Goal: Task Accomplishment & Management: Use online tool/utility

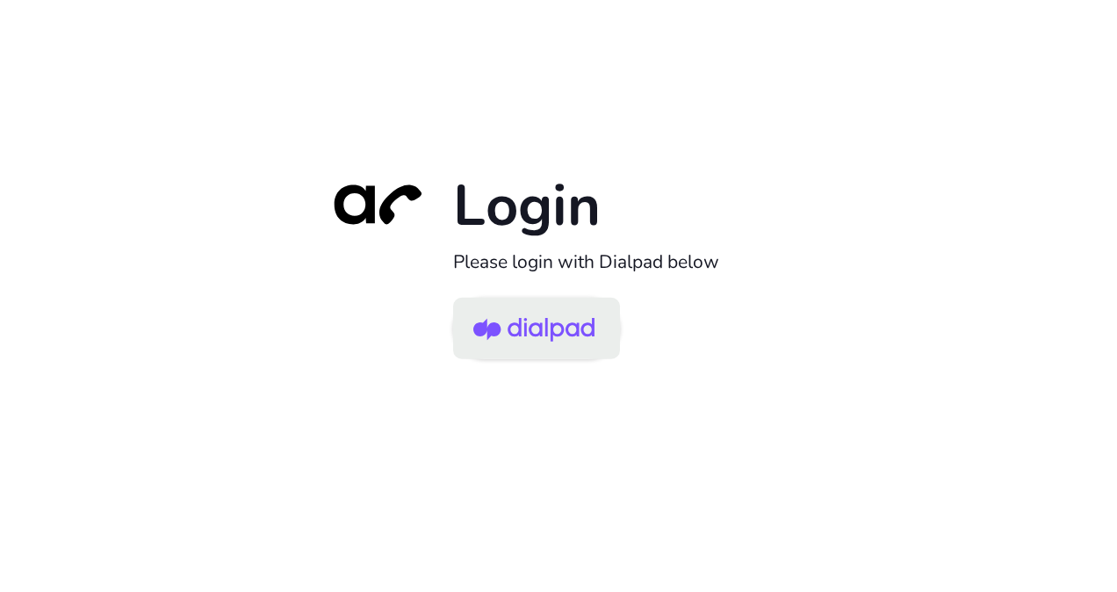
click at [552, 320] on img at bounding box center [533, 329] width 121 height 57
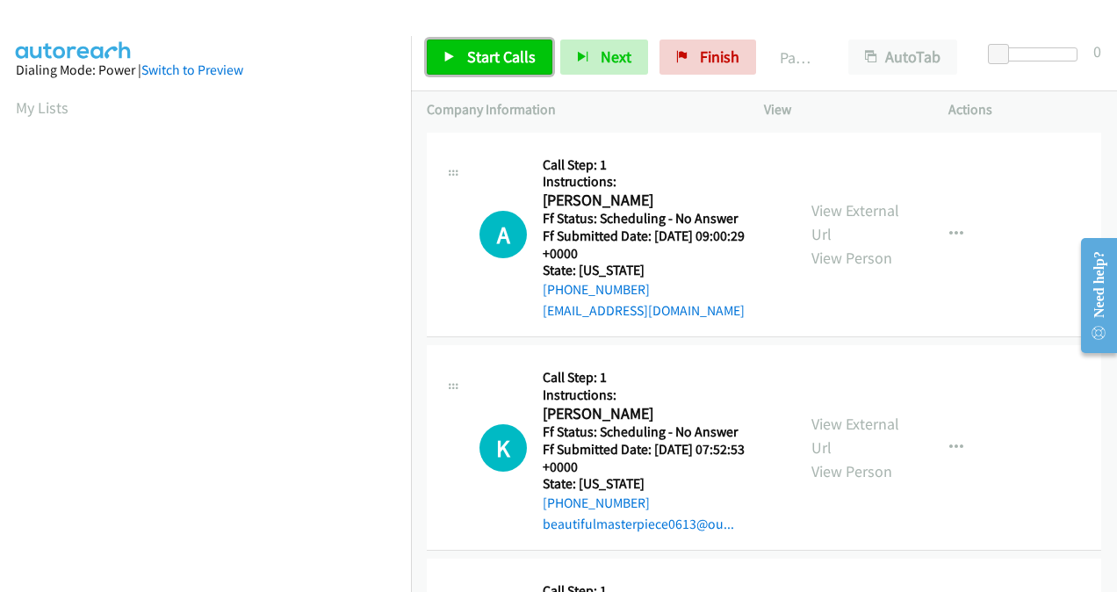
click at [477, 63] on span "Start Calls" at bounding box center [501, 57] width 68 height 20
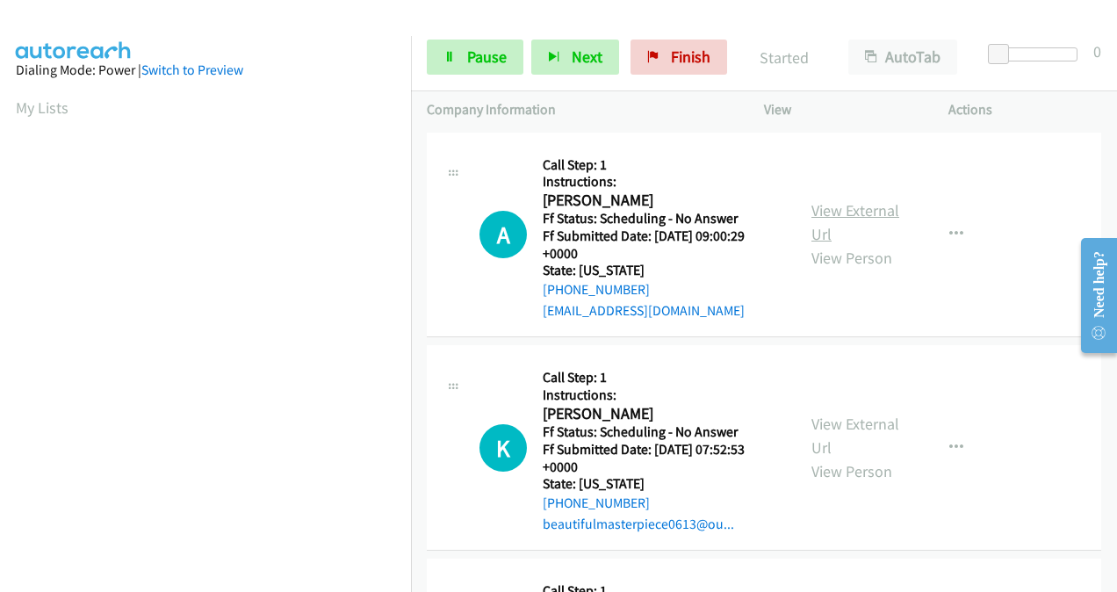
click at [826, 212] on link "View External Url" at bounding box center [855, 222] width 88 height 44
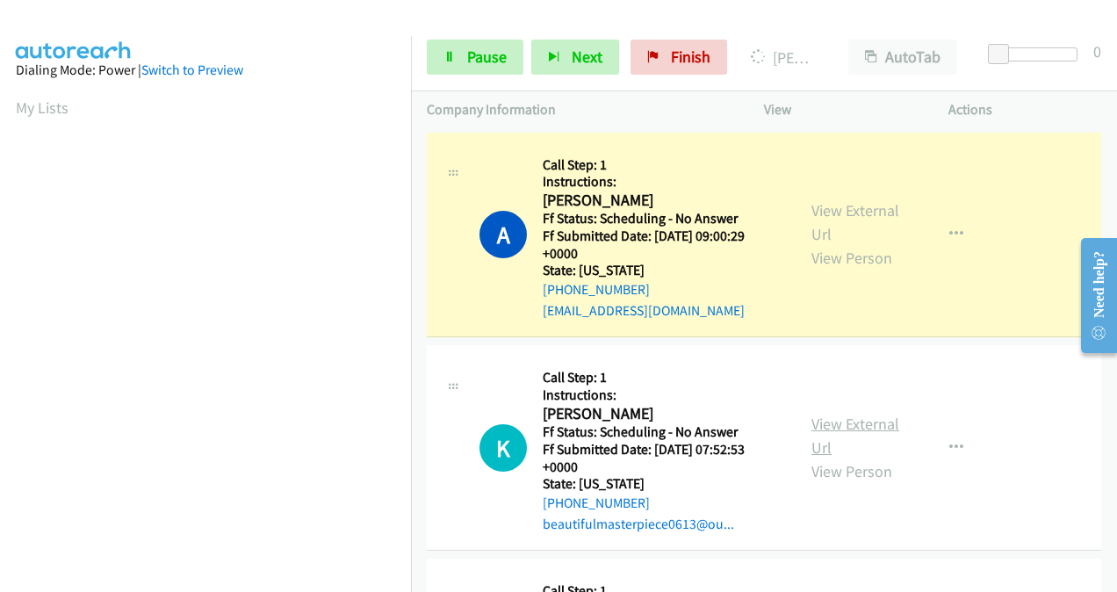
click at [820, 427] on link "View External Url" at bounding box center [855, 436] width 88 height 44
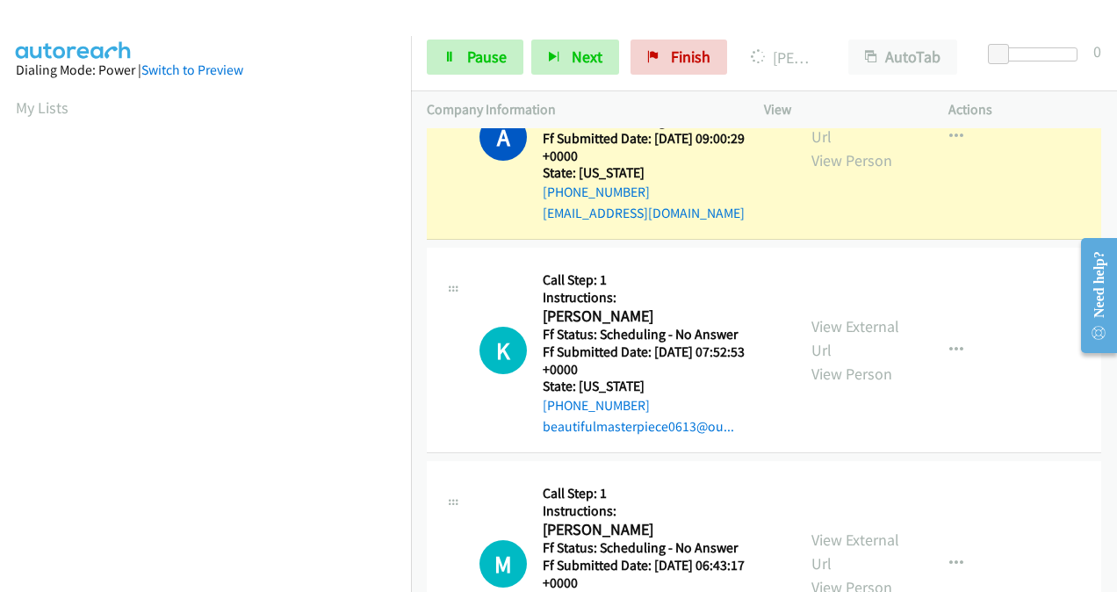
scroll to position [176, 0]
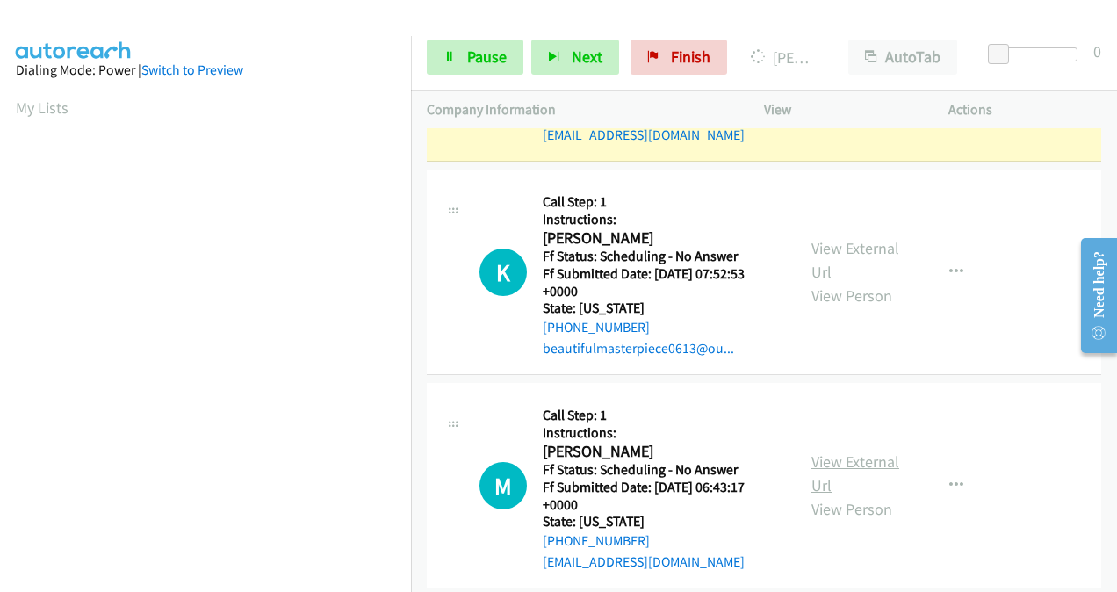
click at [817, 466] on link "View External Url" at bounding box center [855, 473] width 88 height 44
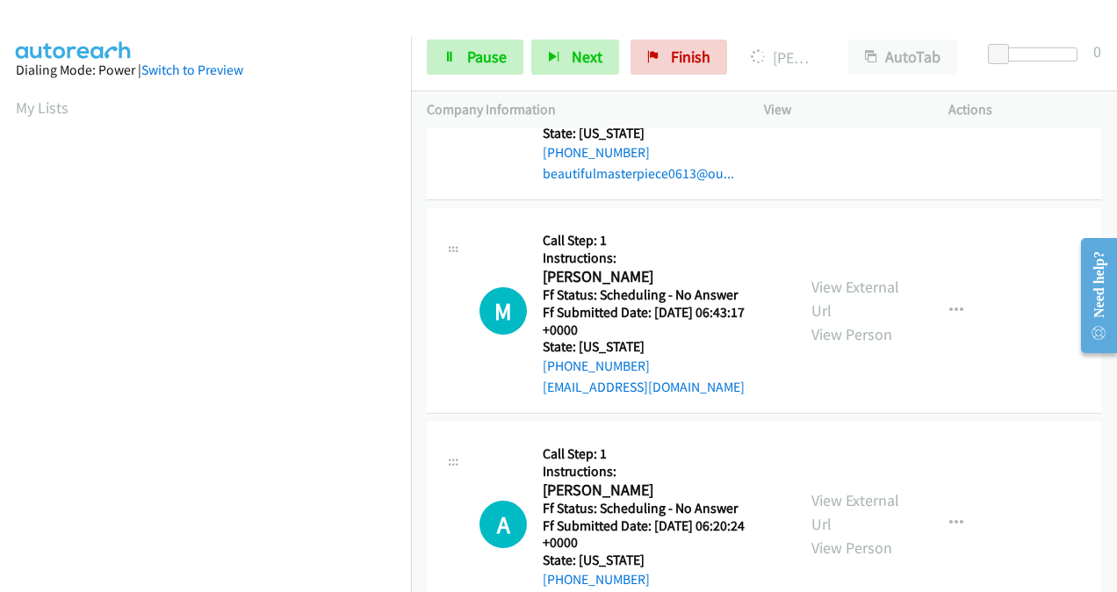
scroll to position [351, 0]
click at [825, 501] on link "View External Url" at bounding box center [855, 511] width 88 height 44
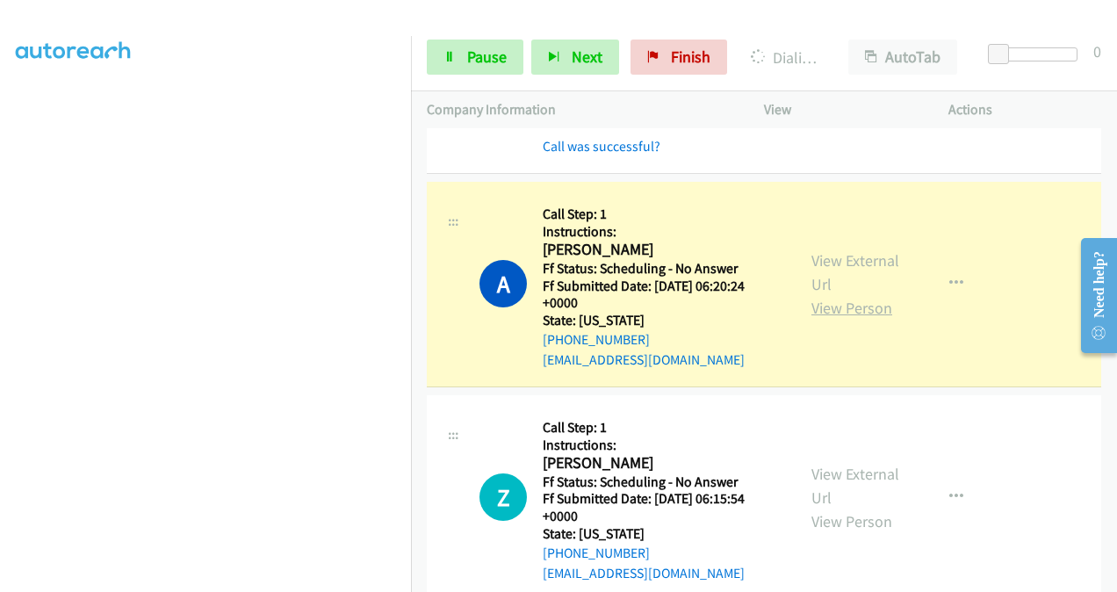
scroll to position [878, 0]
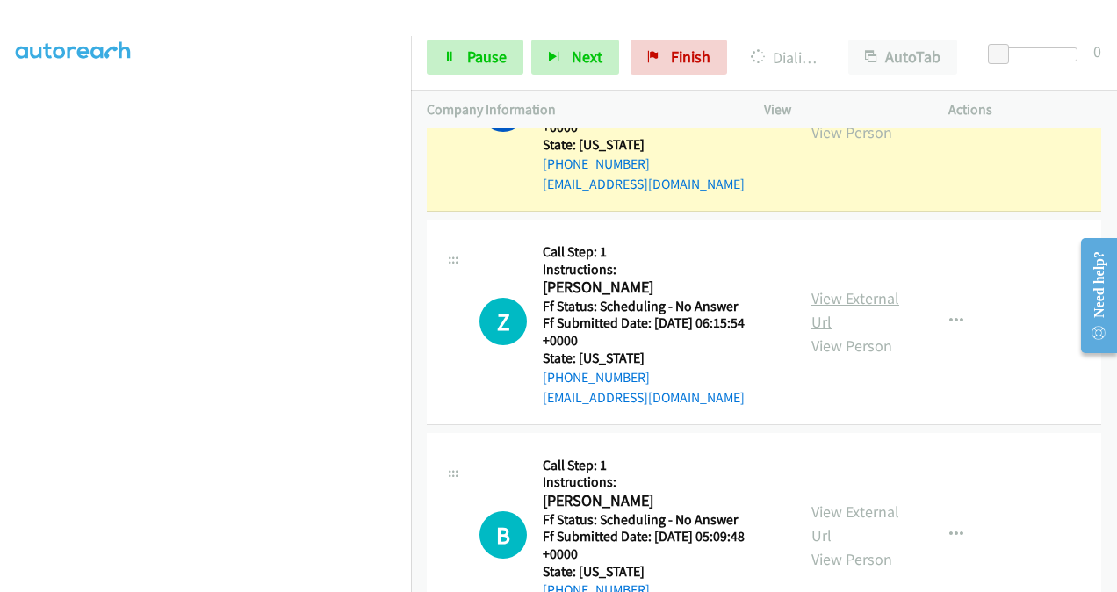
click at [817, 299] on link "View External Url" at bounding box center [855, 310] width 88 height 44
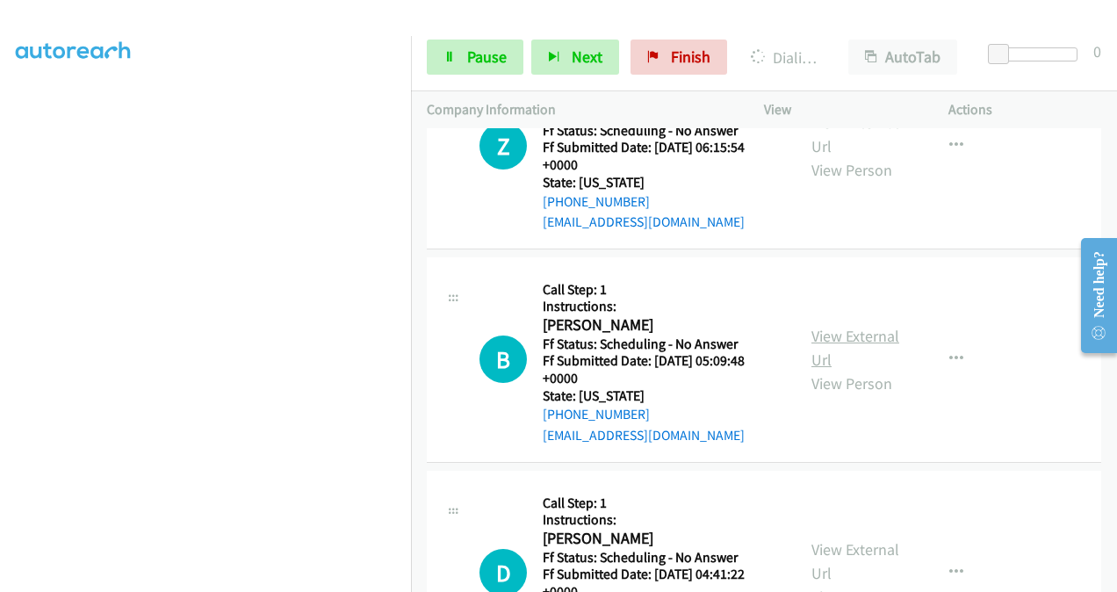
click at [822, 339] on link "View External Url" at bounding box center [855, 348] width 88 height 44
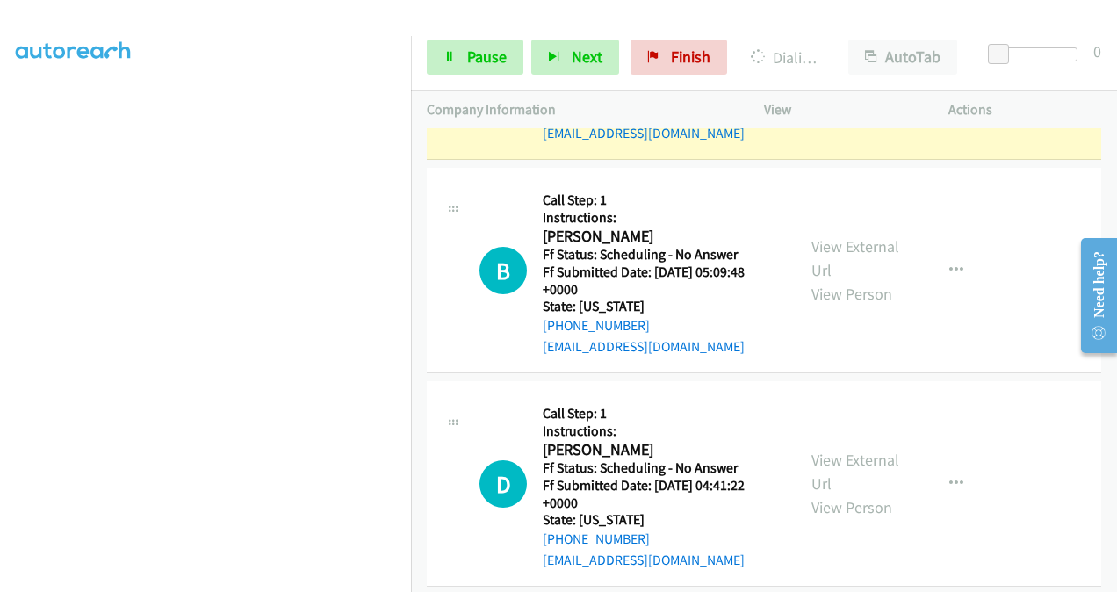
scroll to position [1266, 0]
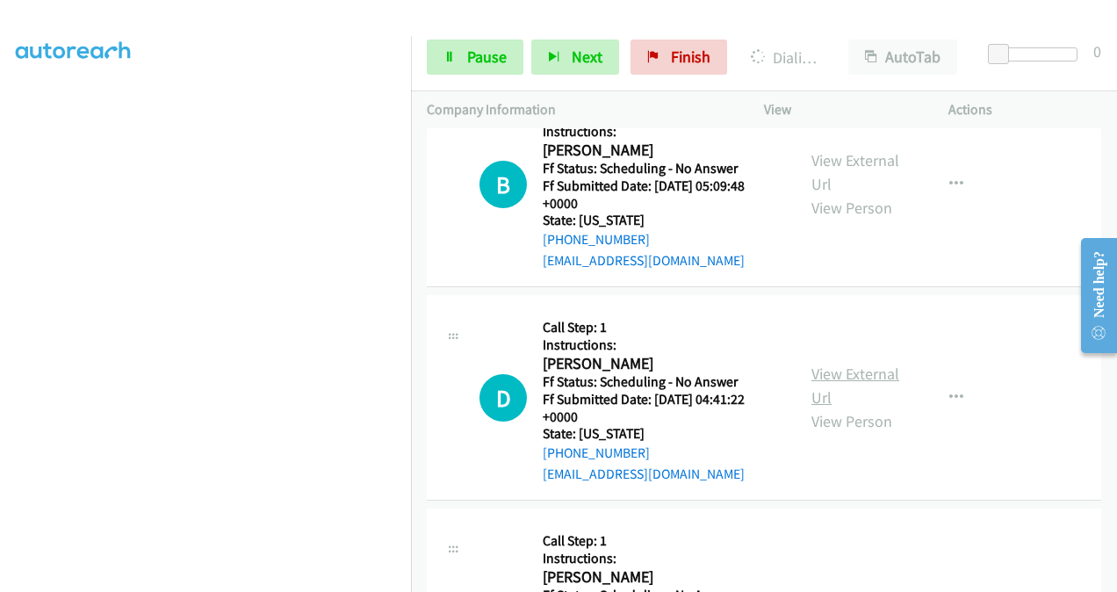
click at [830, 374] on link "View External Url" at bounding box center [855, 386] width 88 height 44
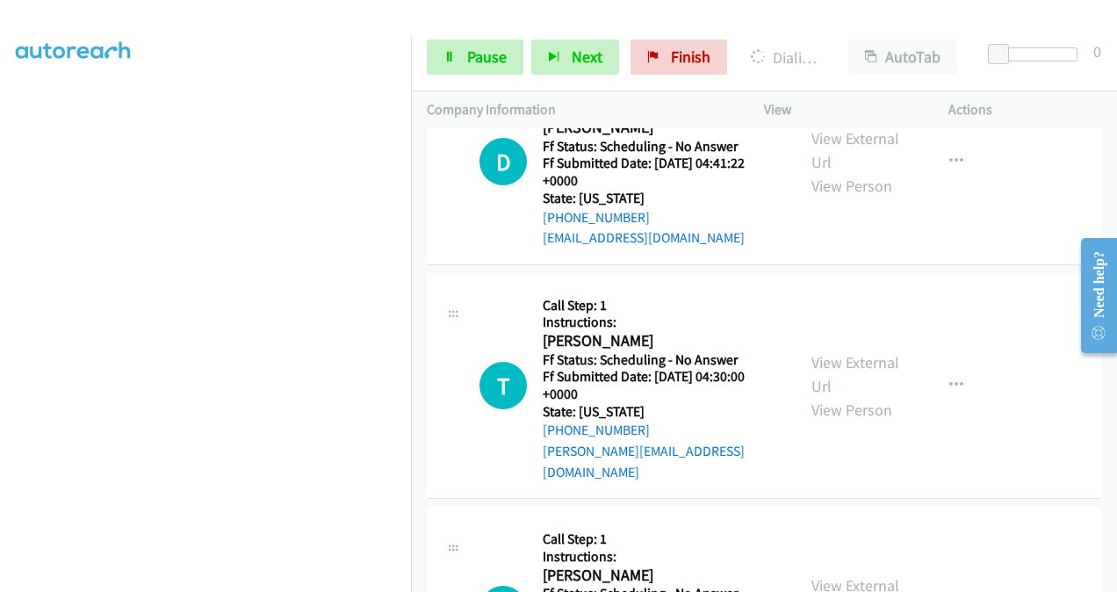
scroll to position [1566, 0]
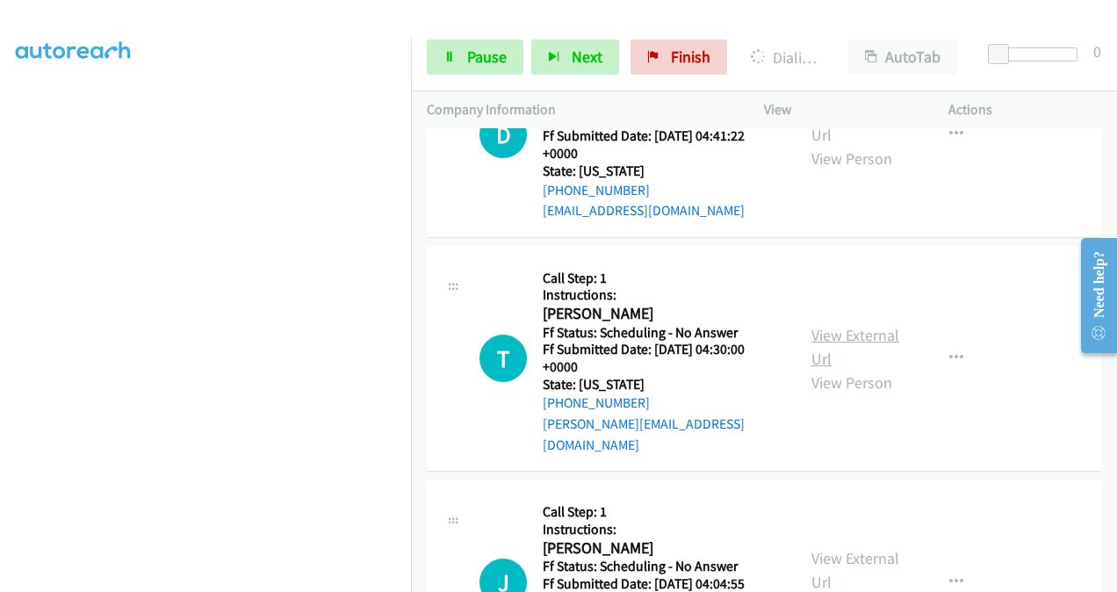
click at [813, 337] on link "View External Url" at bounding box center [855, 347] width 88 height 44
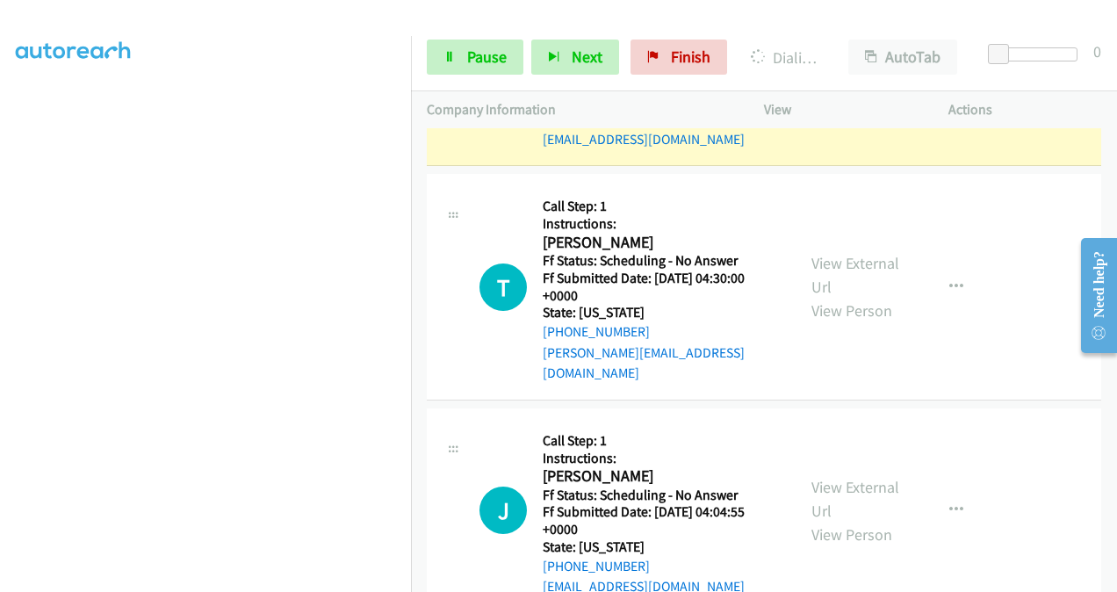
scroll to position [1779, 0]
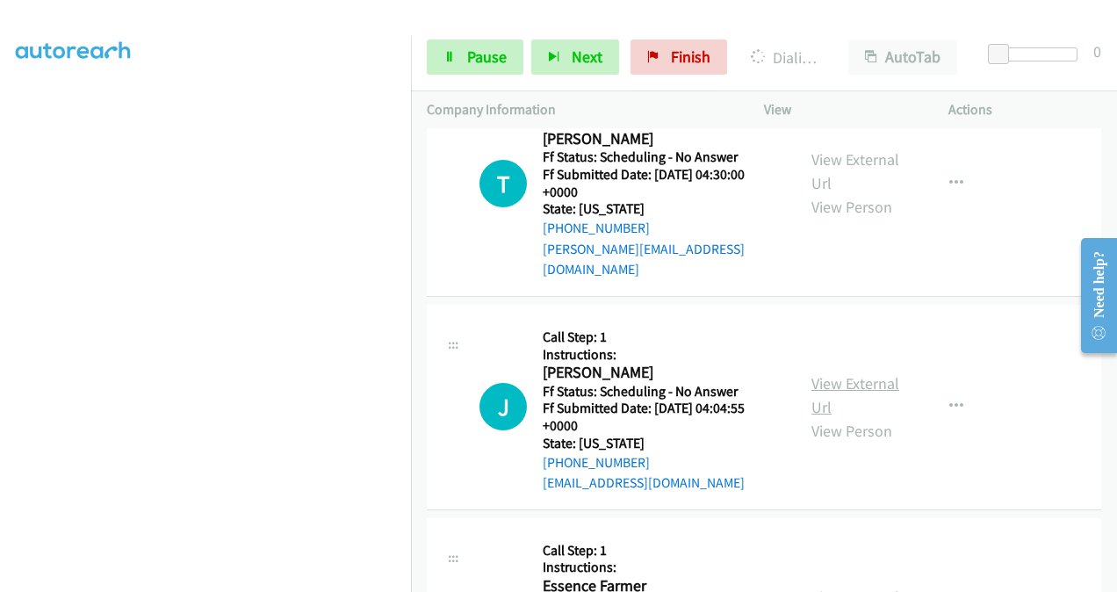
click at [815, 373] on link "View External Url" at bounding box center [855, 395] width 88 height 44
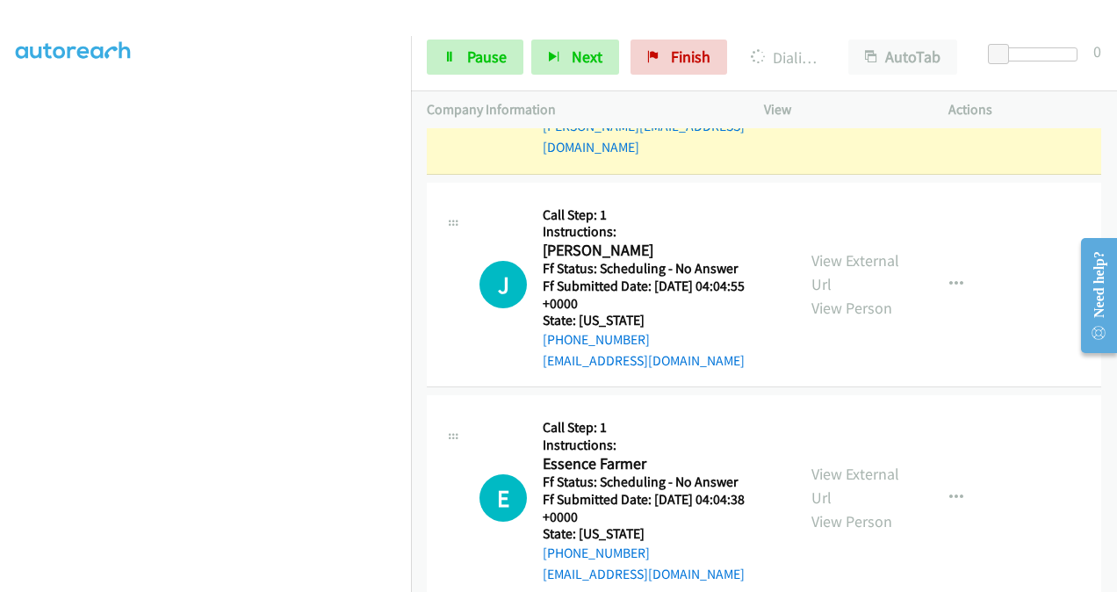
scroll to position [1992, 0]
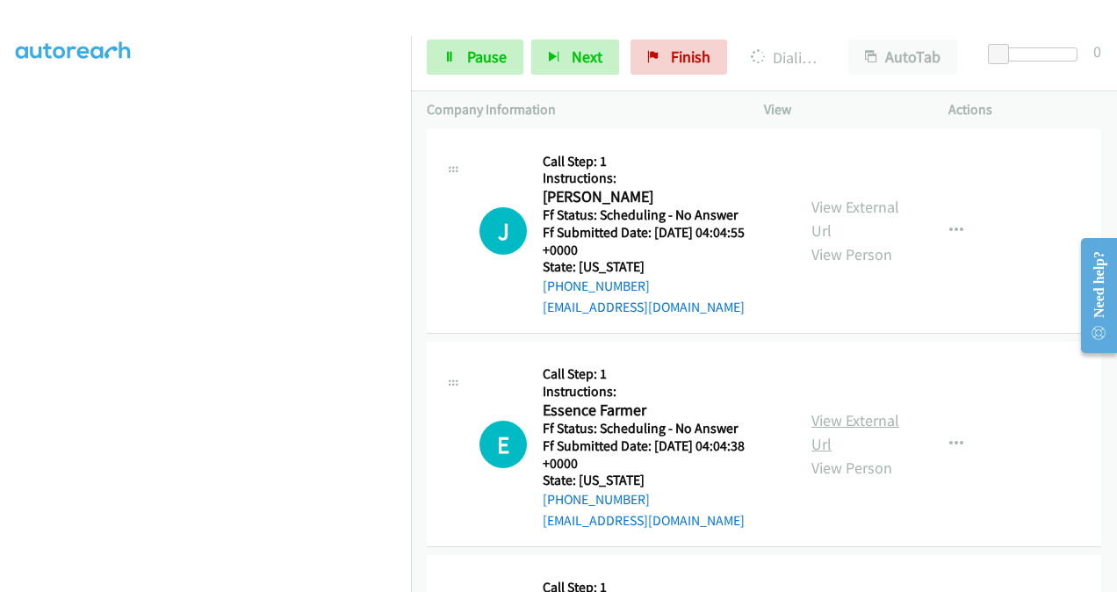
click at [818, 410] on link "View External Url" at bounding box center [855, 432] width 88 height 44
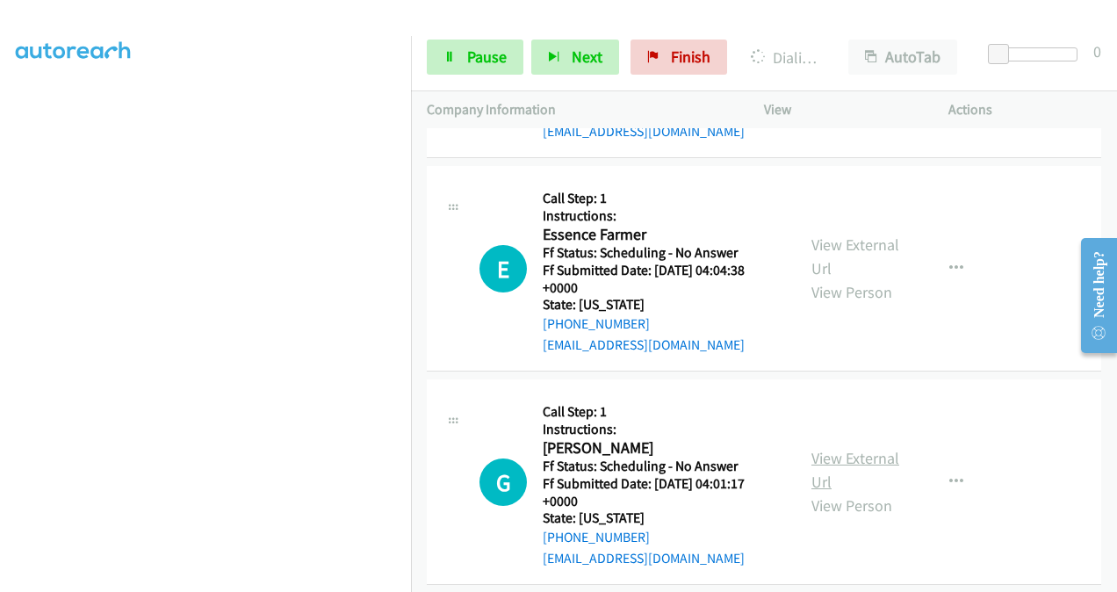
click at [820, 448] on link "View External Url" at bounding box center [855, 470] width 88 height 44
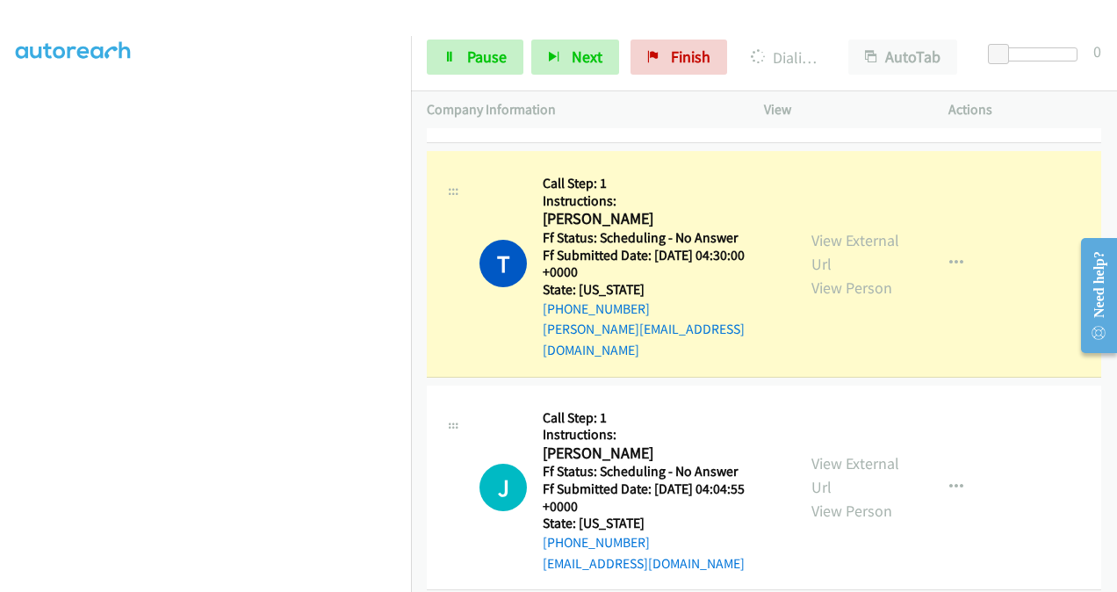
scroll to position [1729, 0]
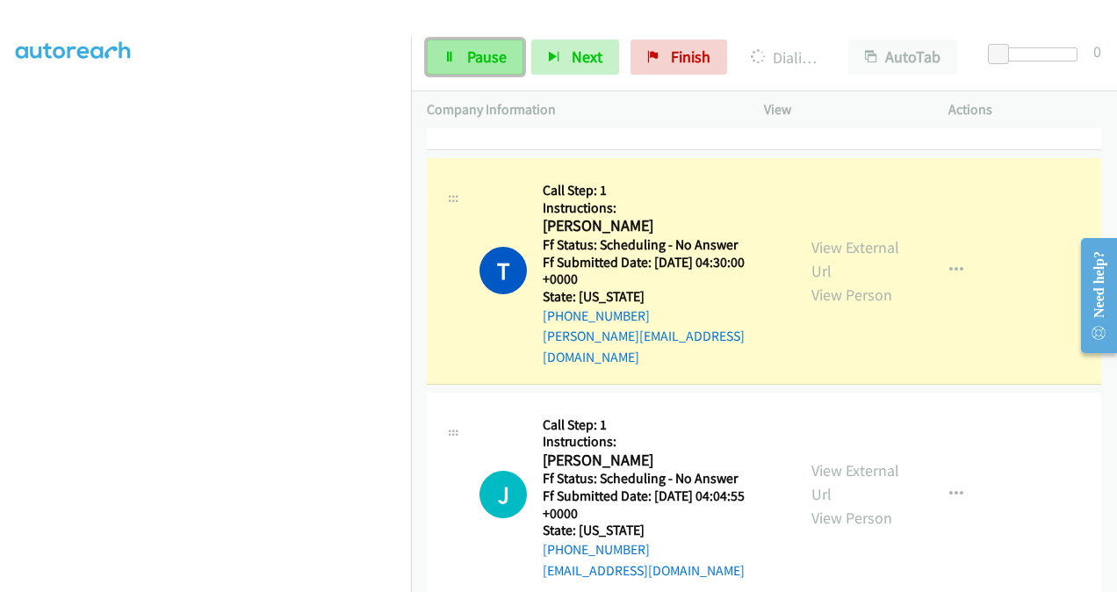
click at [501, 53] on span "Pause" at bounding box center [487, 57] width 40 height 20
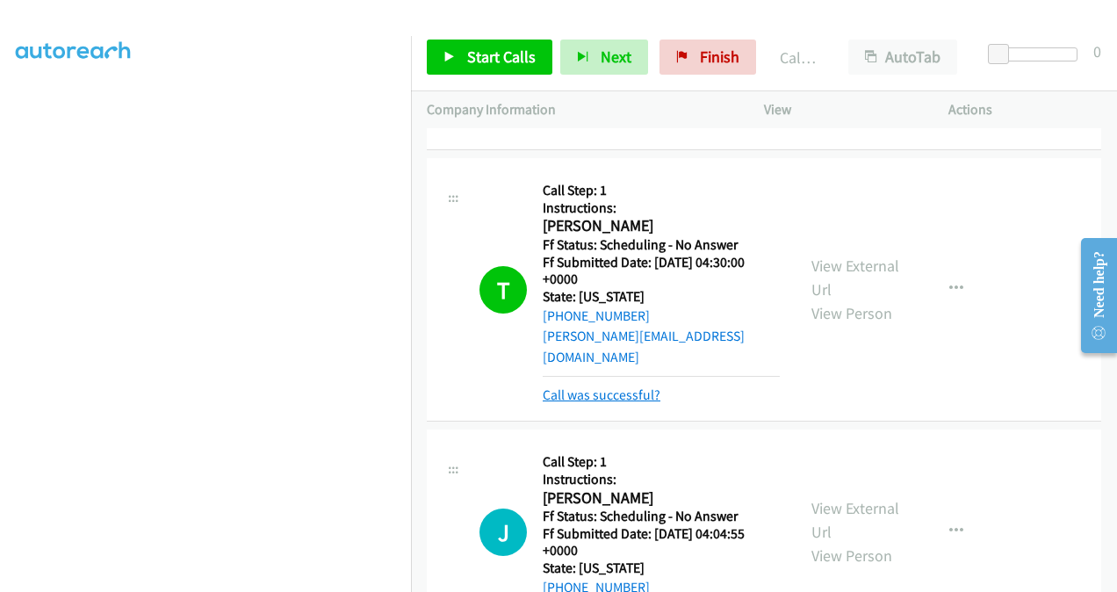
click at [615, 386] on link "Call was successful?" at bounding box center [602, 394] width 118 height 17
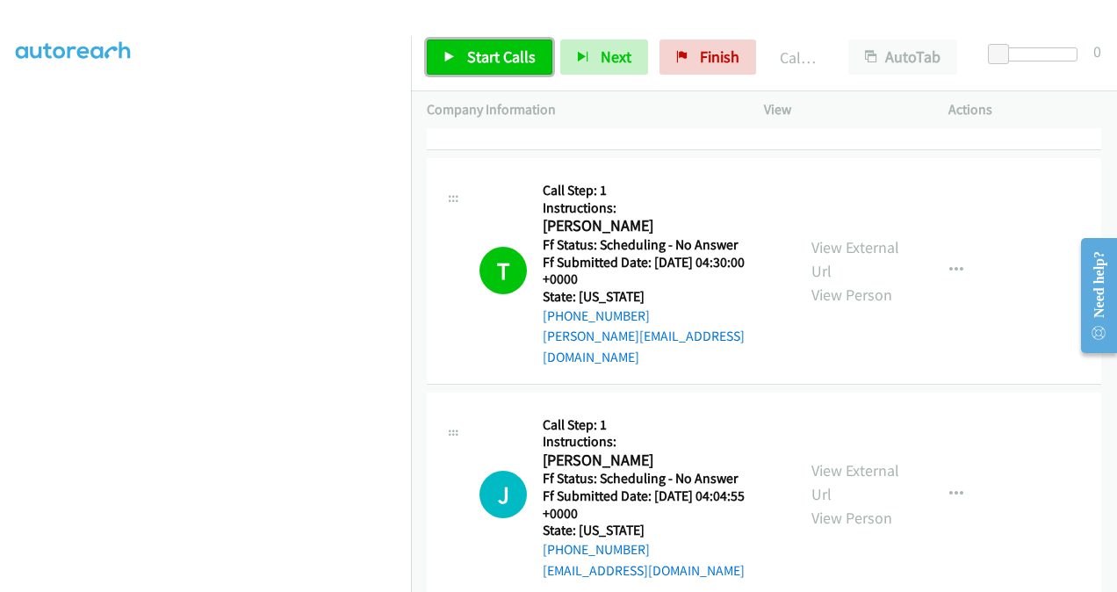
click at [481, 61] on span "Start Calls" at bounding box center [501, 57] width 68 height 20
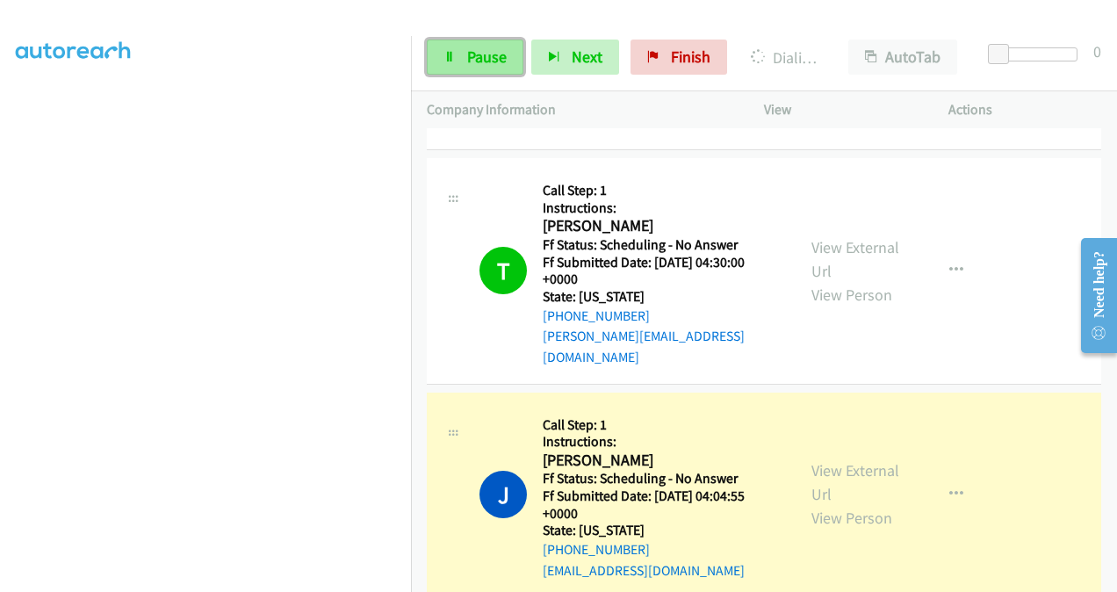
click at [472, 57] on span "Pause" at bounding box center [487, 57] width 40 height 20
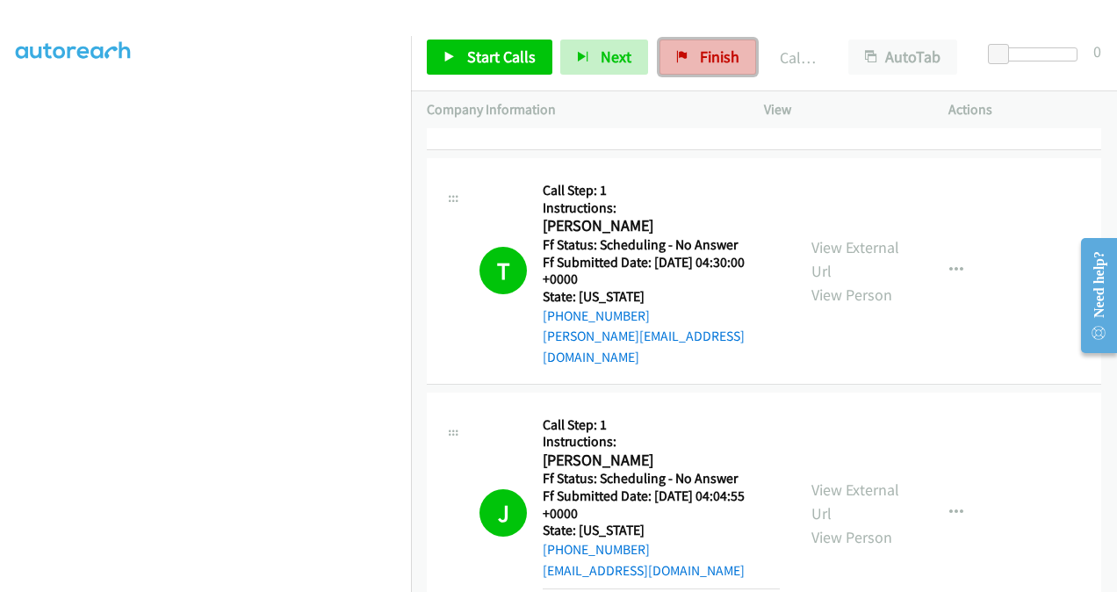
click at [700, 60] on span "Finish" at bounding box center [720, 57] width 40 height 20
